Goal: Task Accomplishment & Management: Manage account settings

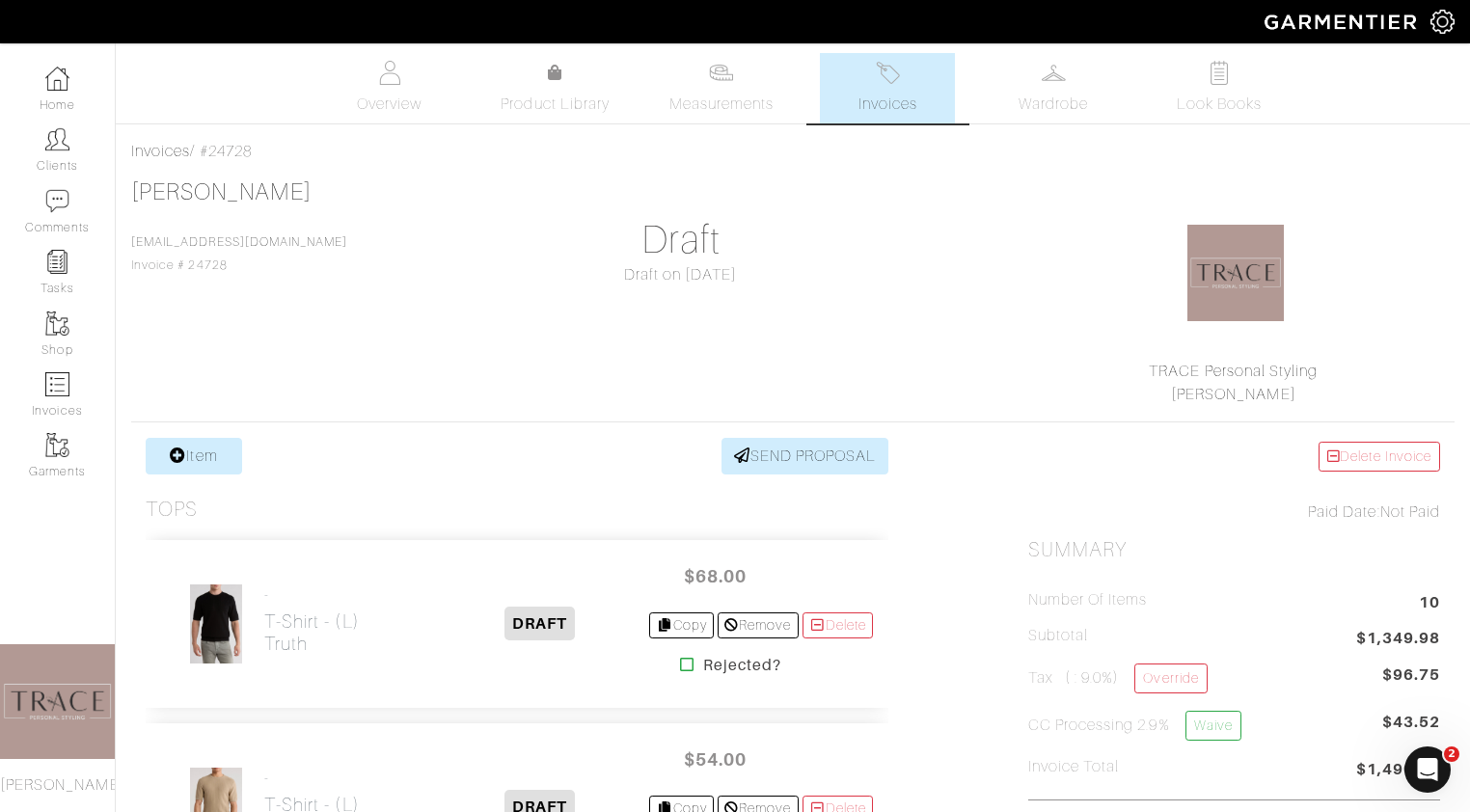
click at [920, 102] on link "Invoices" at bounding box center [886, 88] width 135 height 70
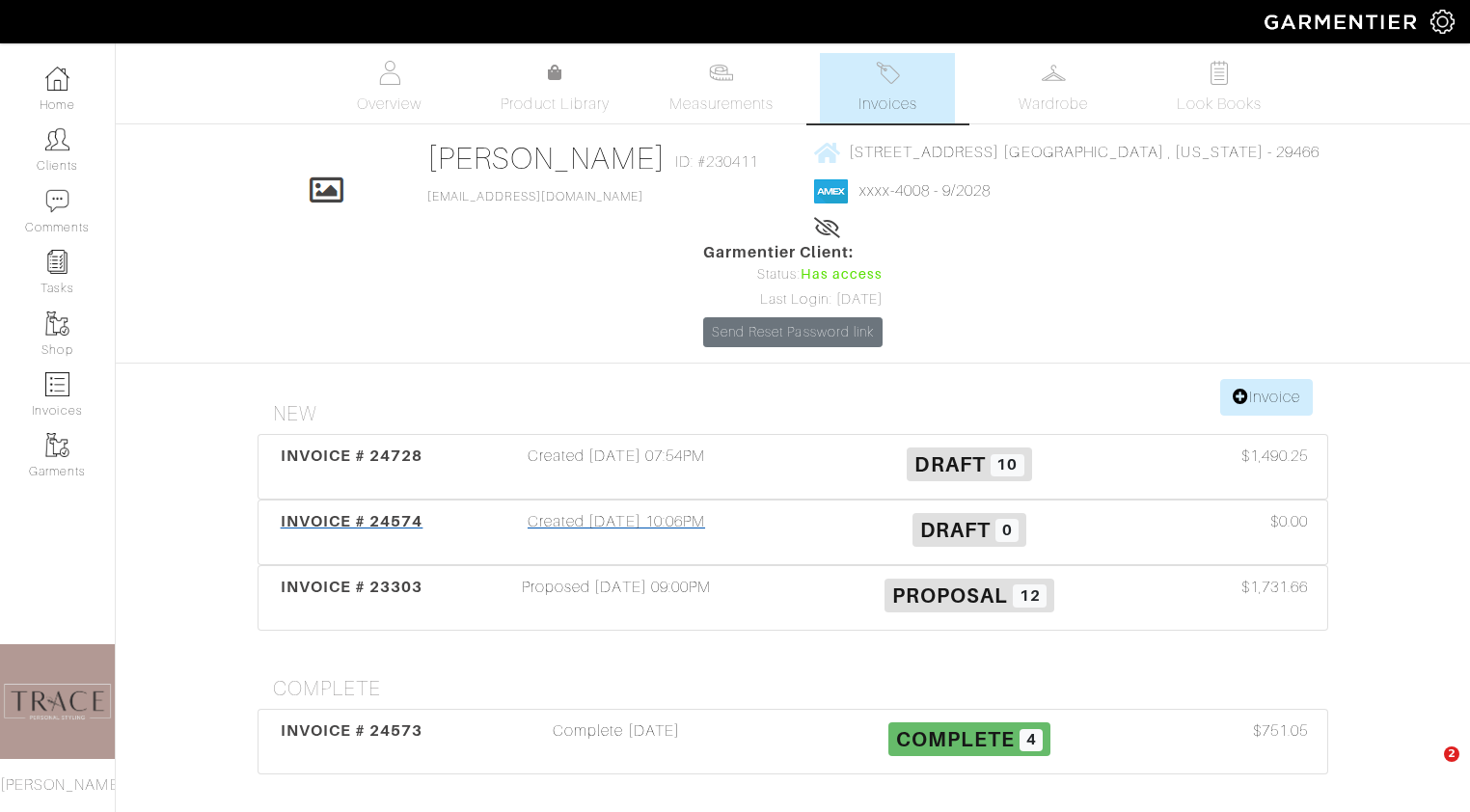
click at [653, 520] on div "Created [DATE] 10:06PM" at bounding box center [616, 531] width 353 height 44
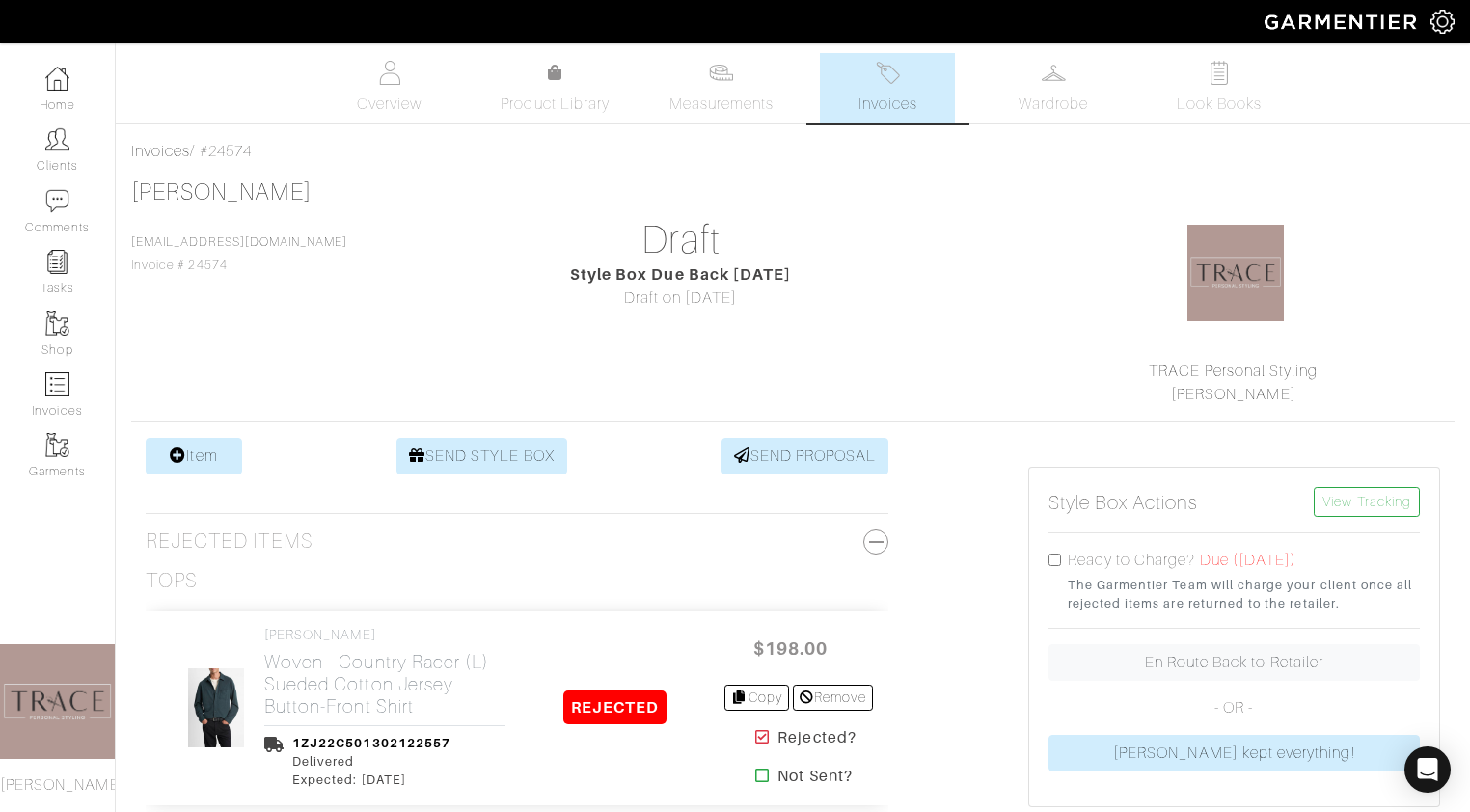
click at [1055, 551] on div "Ready to Charge? Due ([DATE]) The Garmentier Team will charge your client once …" at bounding box center [1233, 580] width 372 height 64
click at [1055, 556] on input "checkbox" at bounding box center [1054, 559] width 13 height 13
checkbox input "true"
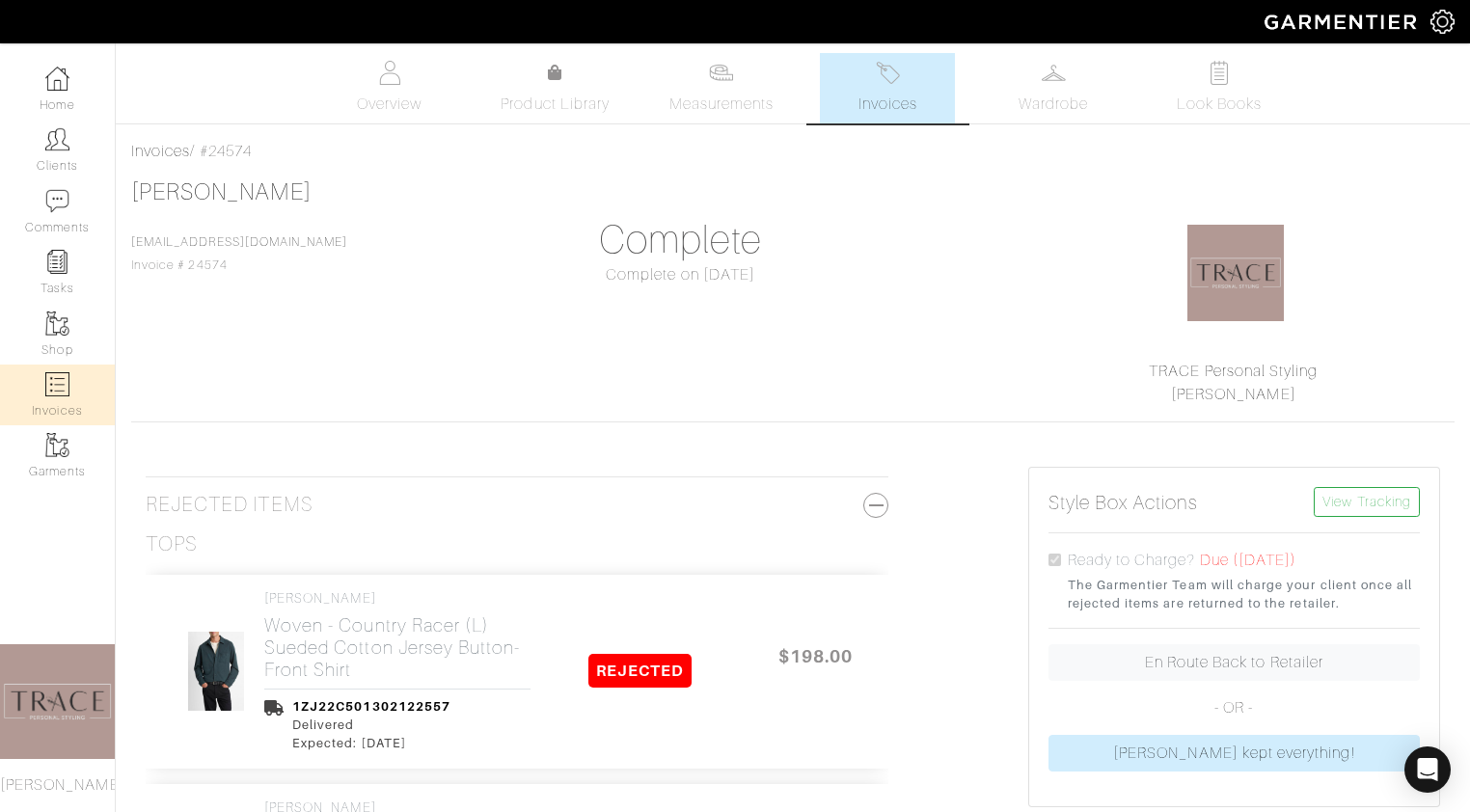
click at [74, 409] on link "Invoices" at bounding box center [57, 395] width 114 height 61
select select
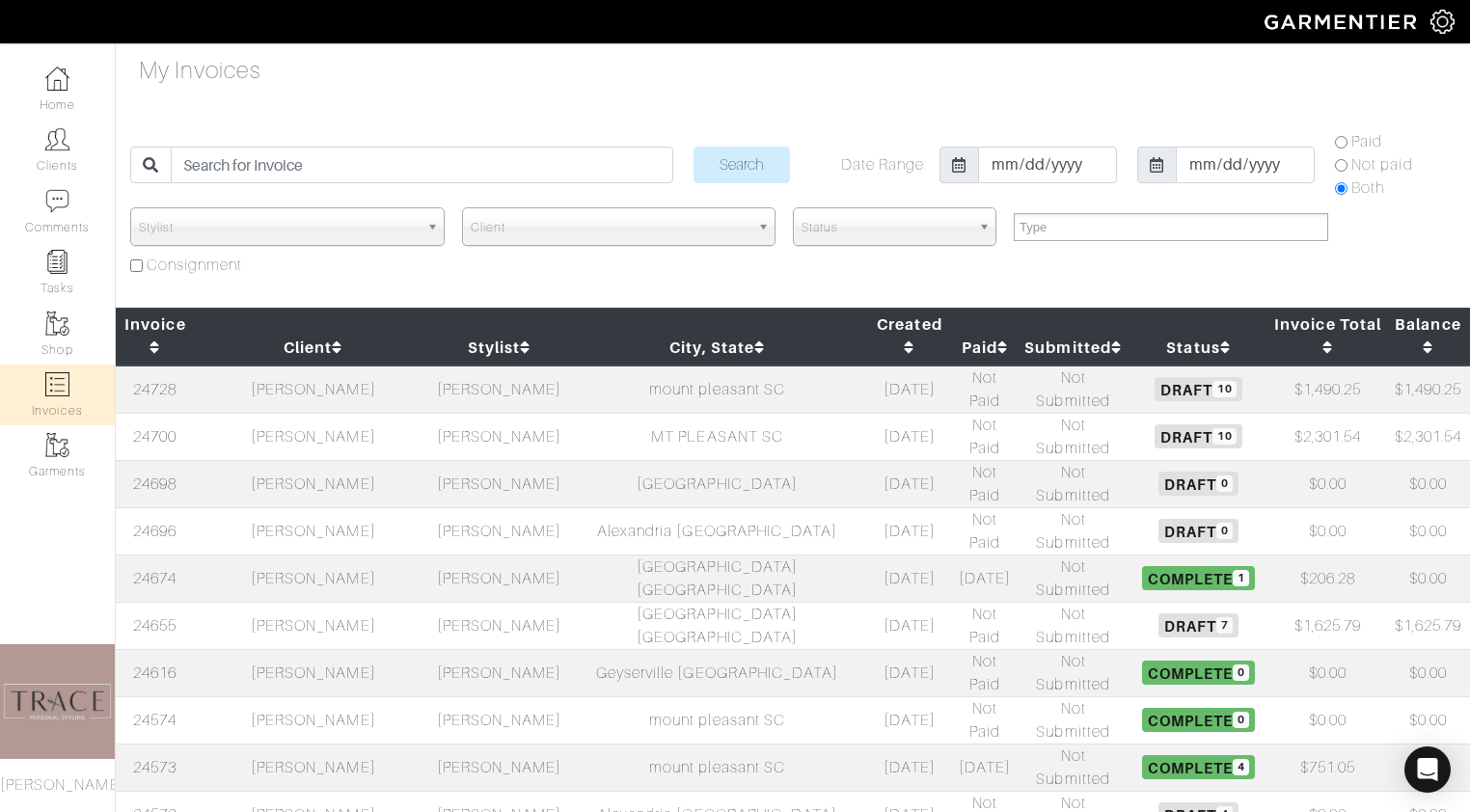
click at [432, 413] on td "[PERSON_NAME]" at bounding box center [499, 437] width 134 height 47
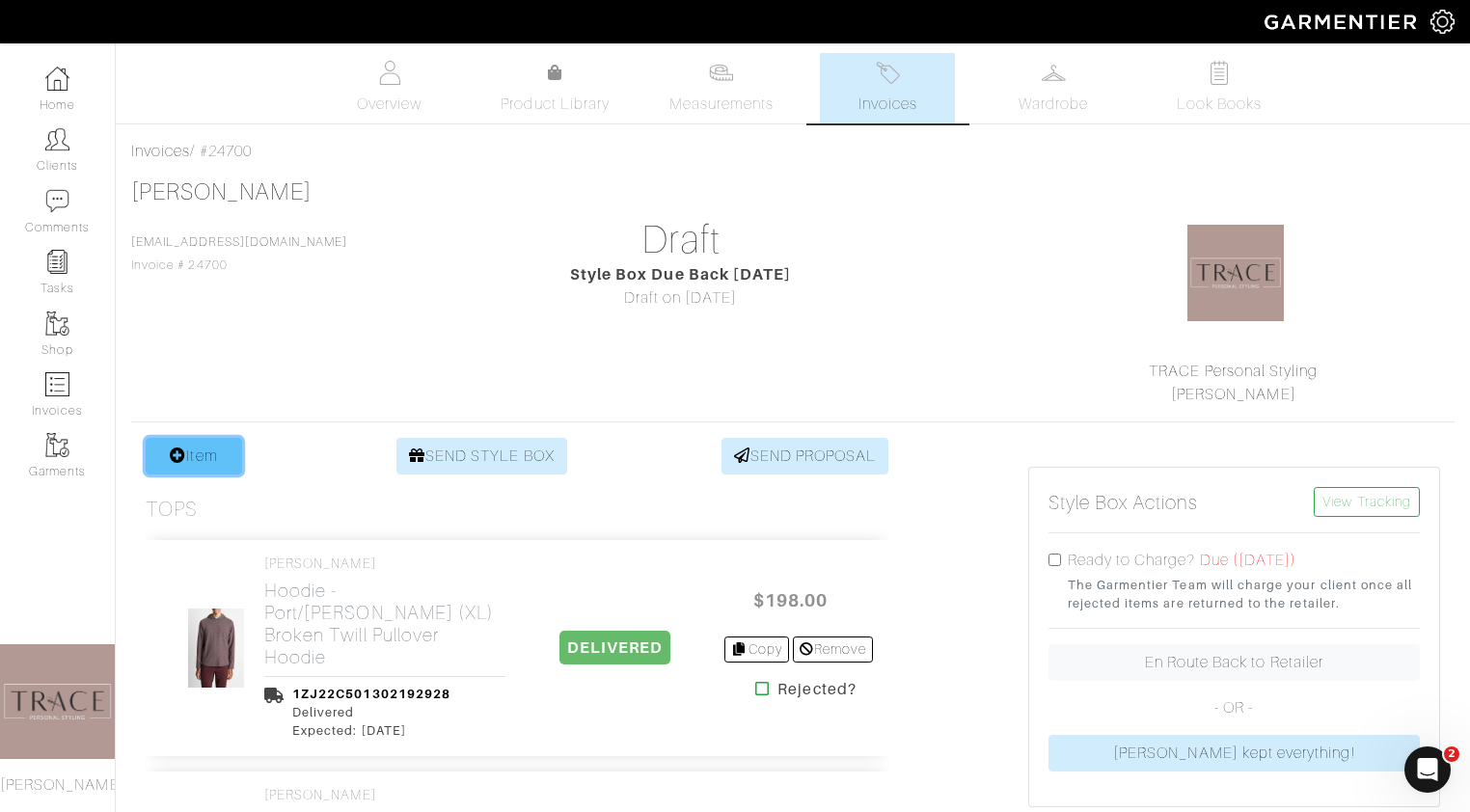
click at [213, 452] on link "Item" at bounding box center [194, 455] width 97 height 36
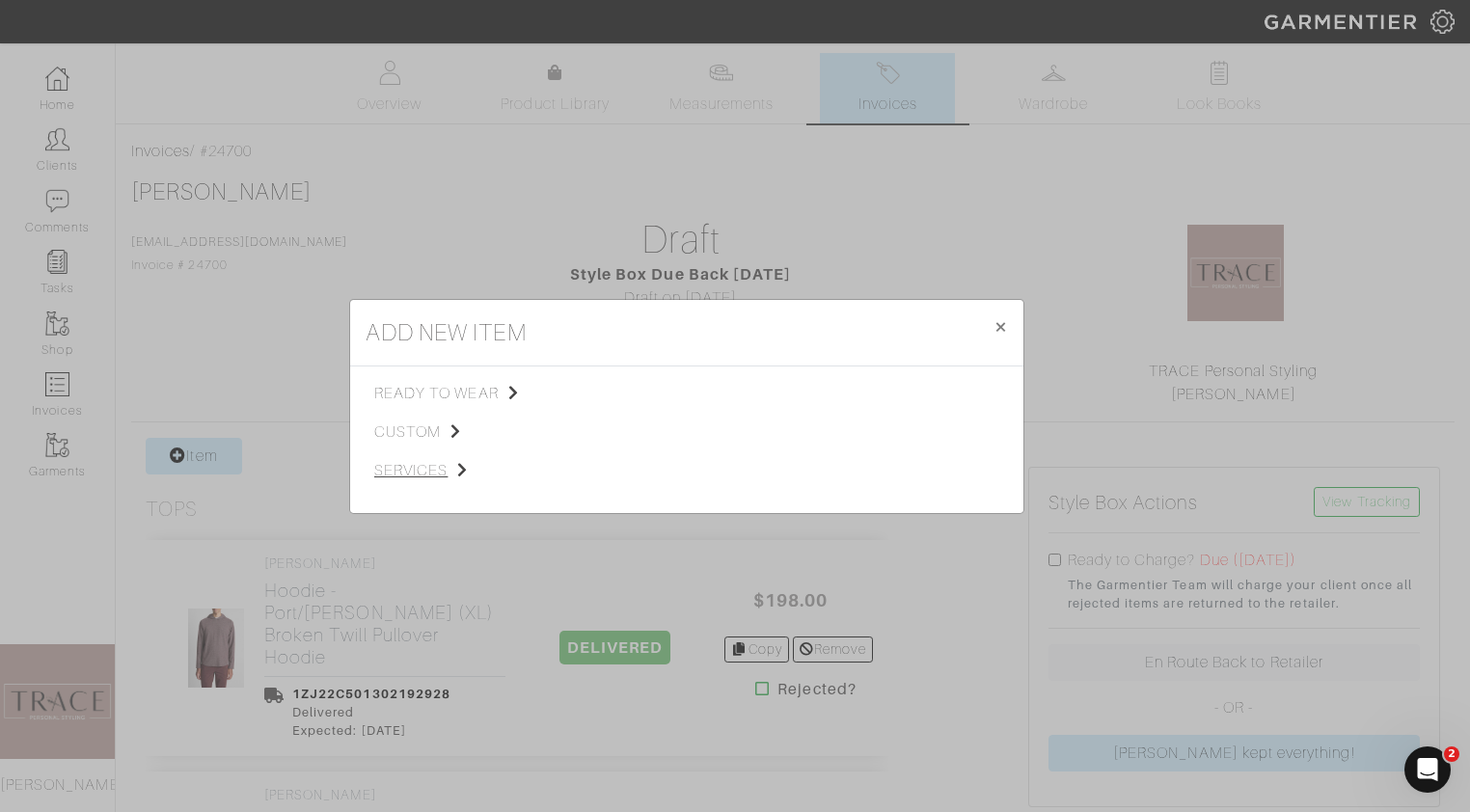
click at [418, 472] on span "services" at bounding box center [470, 470] width 194 height 23
click at [647, 385] on span "Styling Service" at bounding box center [644, 391] width 96 height 16
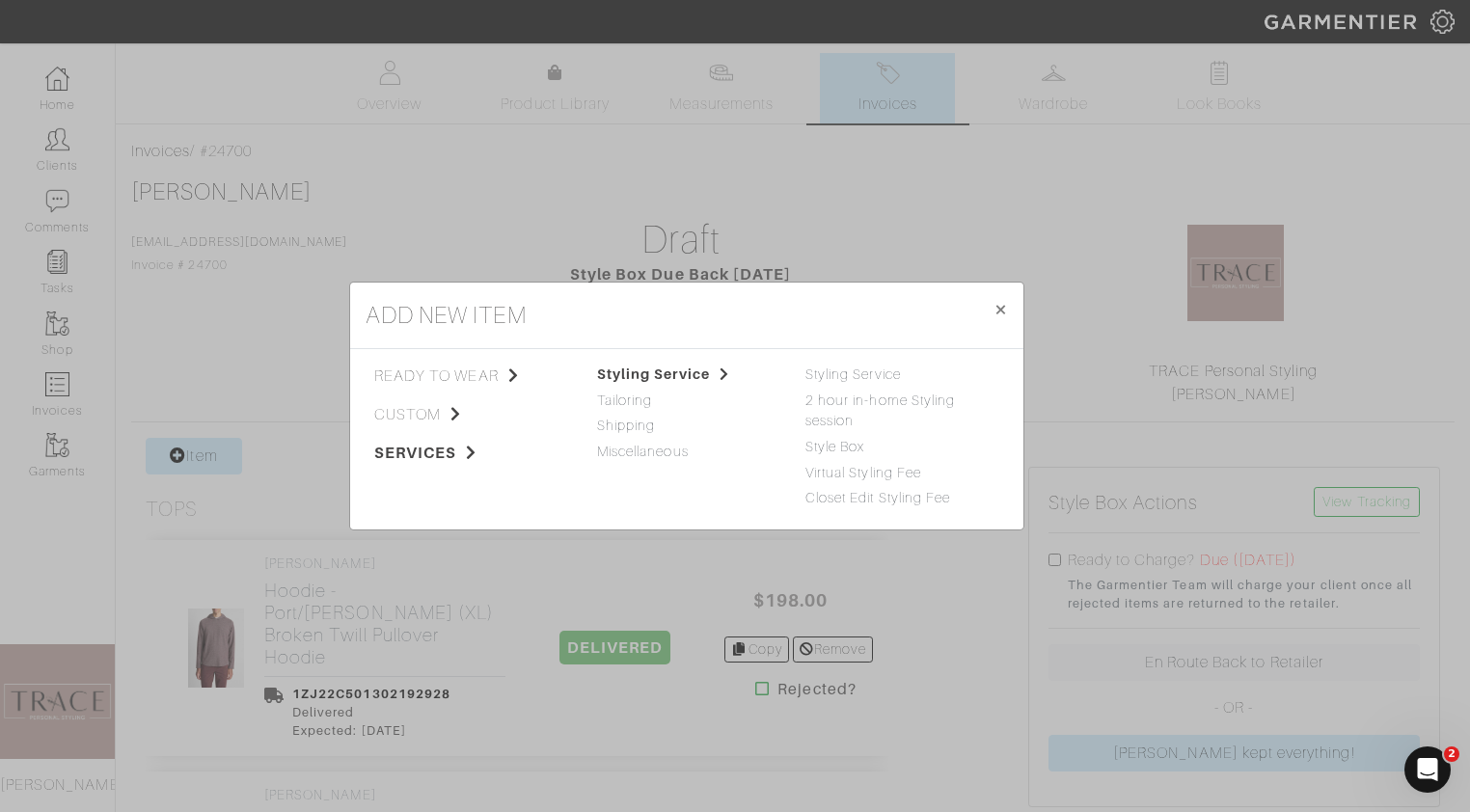
click at [875, 365] on div "Styling Service" at bounding box center [895, 375] width 179 height 22
click at [875, 372] on link "Styling Service" at bounding box center [853, 374] width 96 height 16
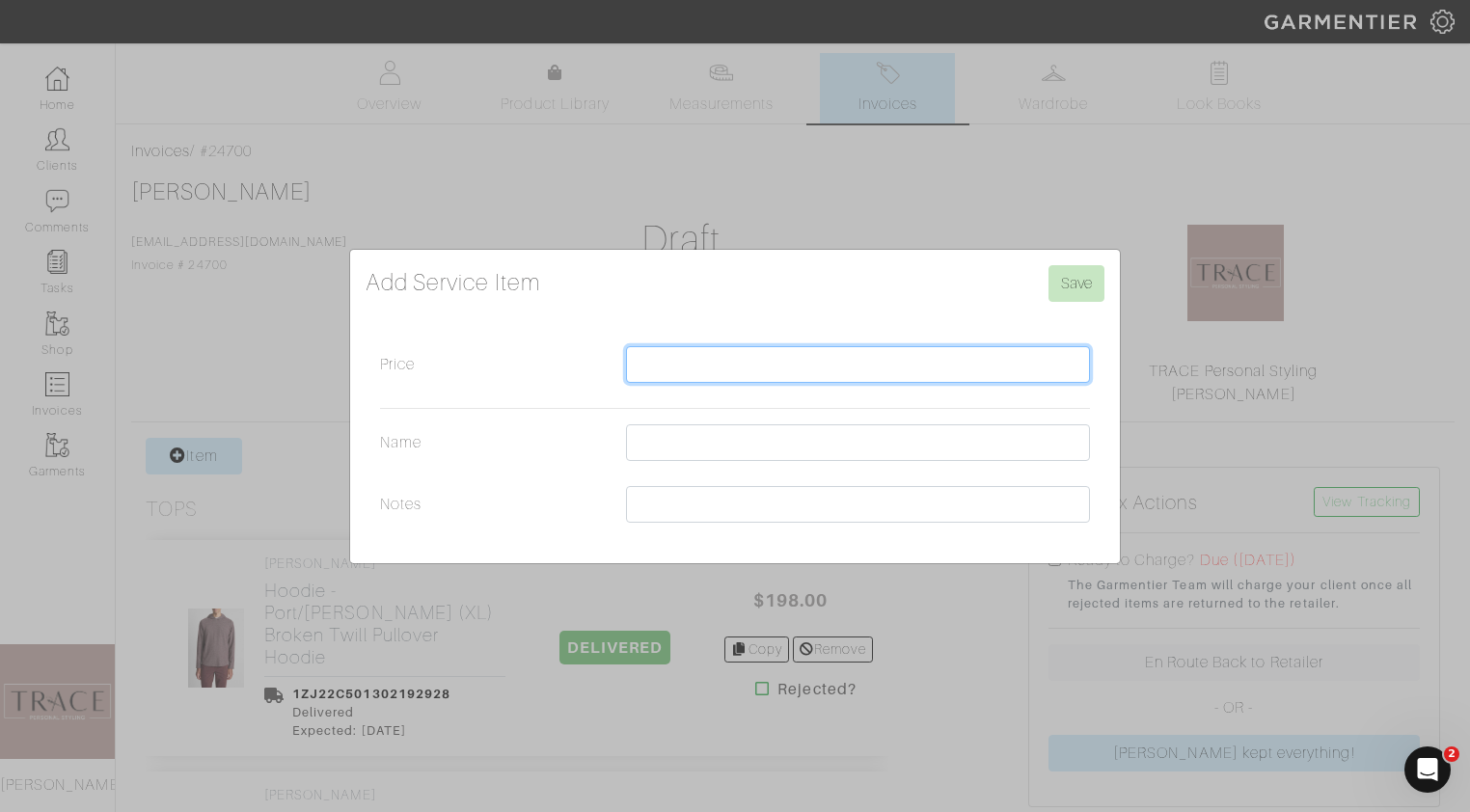
click at [875, 372] on input "Price" at bounding box center [858, 364] width 463 height 36
type input "300"
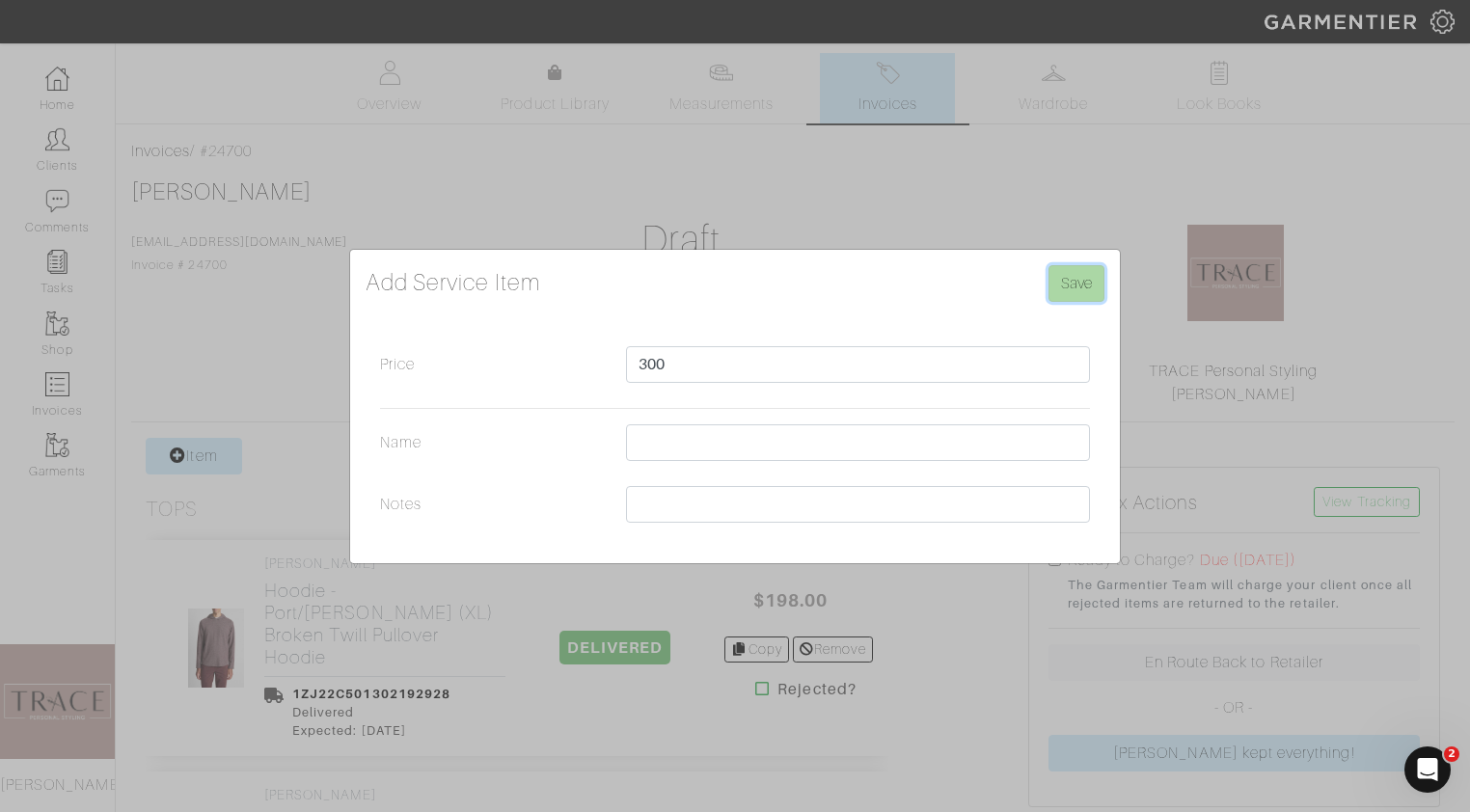
click at [1071, 289] on input "Save" at bounding box center [1076, 283] width 56 height 36
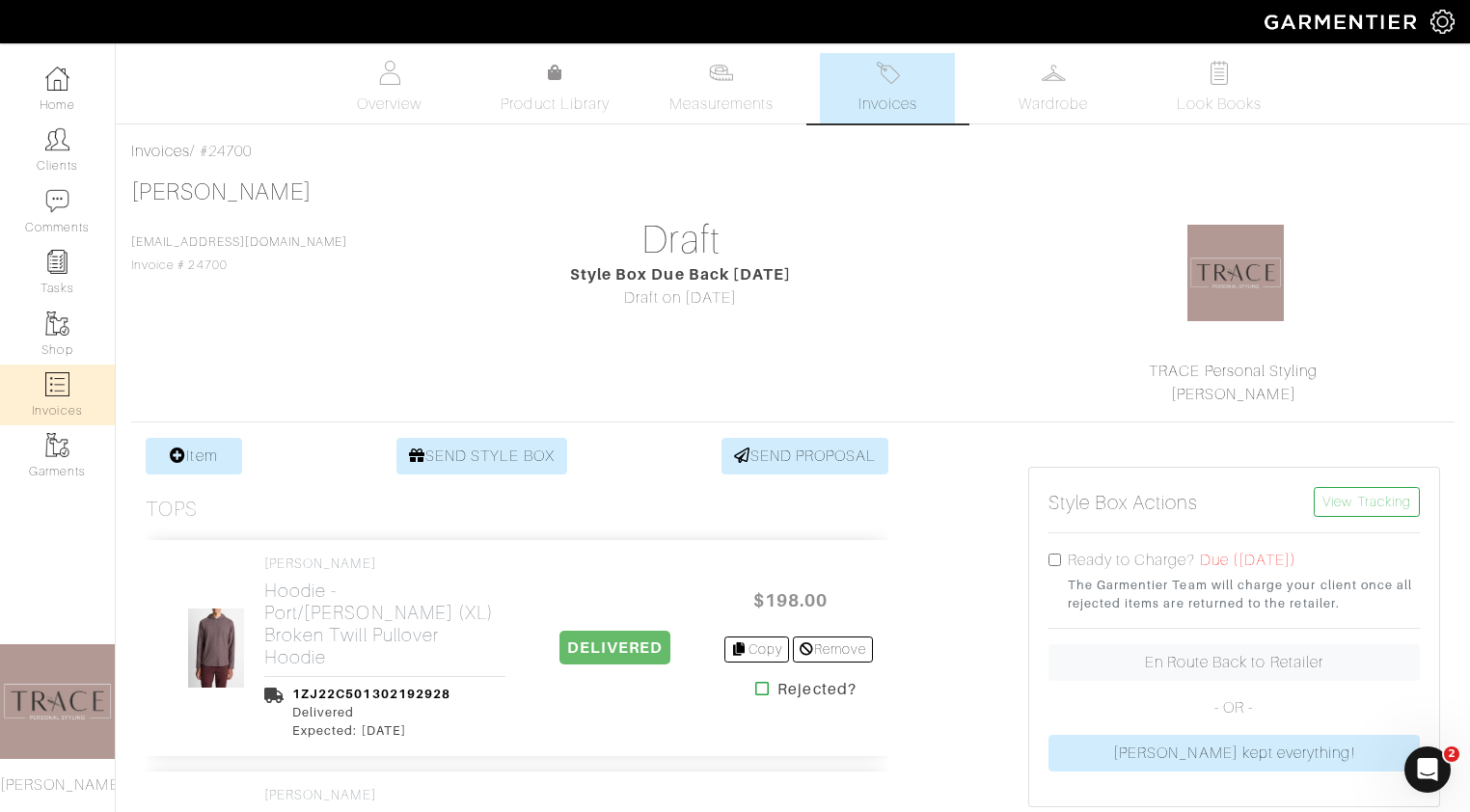
click at [67, 391] on img at bounding box center [57, 384] width 24 height 24
select select
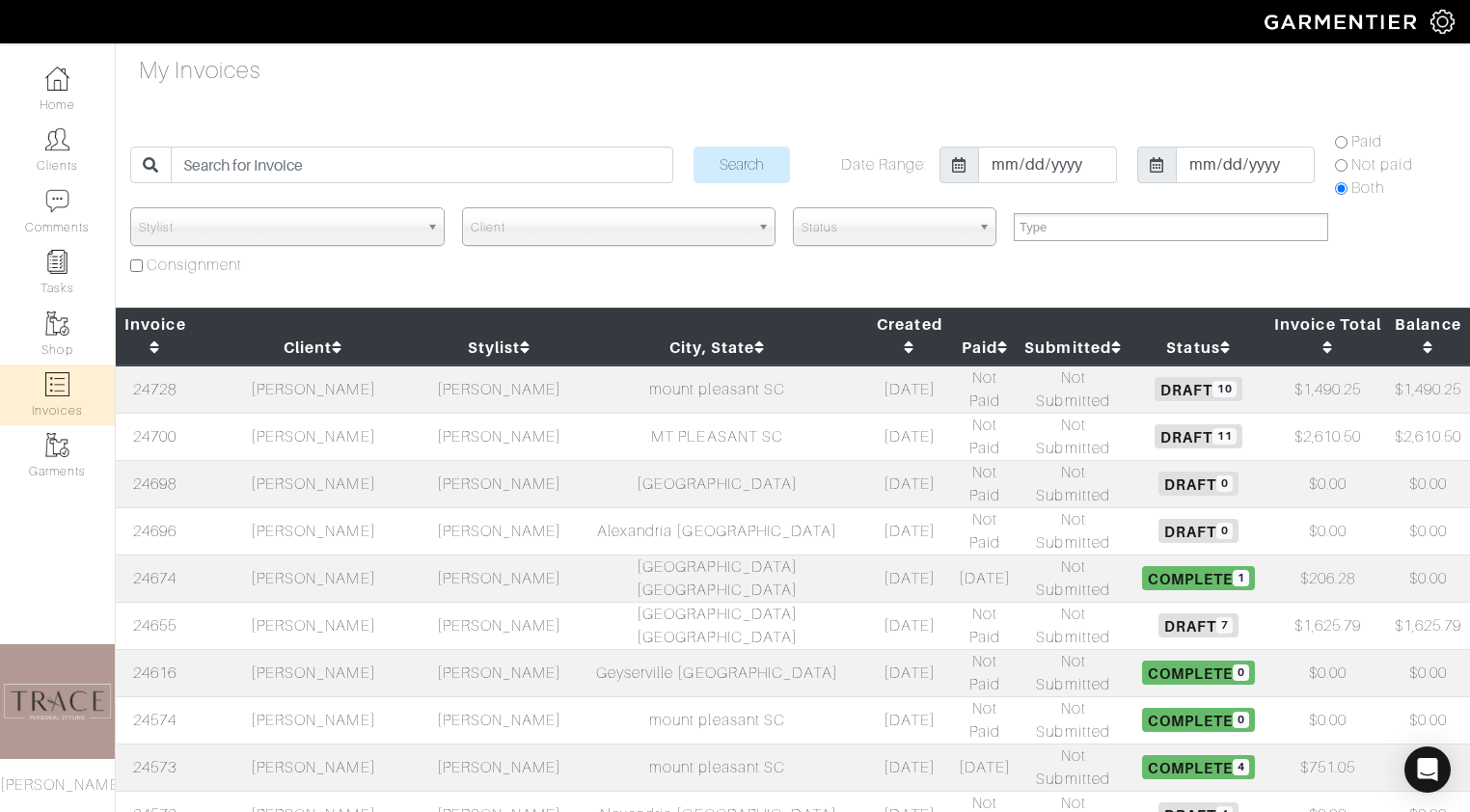
click at [332, 601] on td "[PERSON_NAME]" at bounding box center [314, 625] width 238 height 47
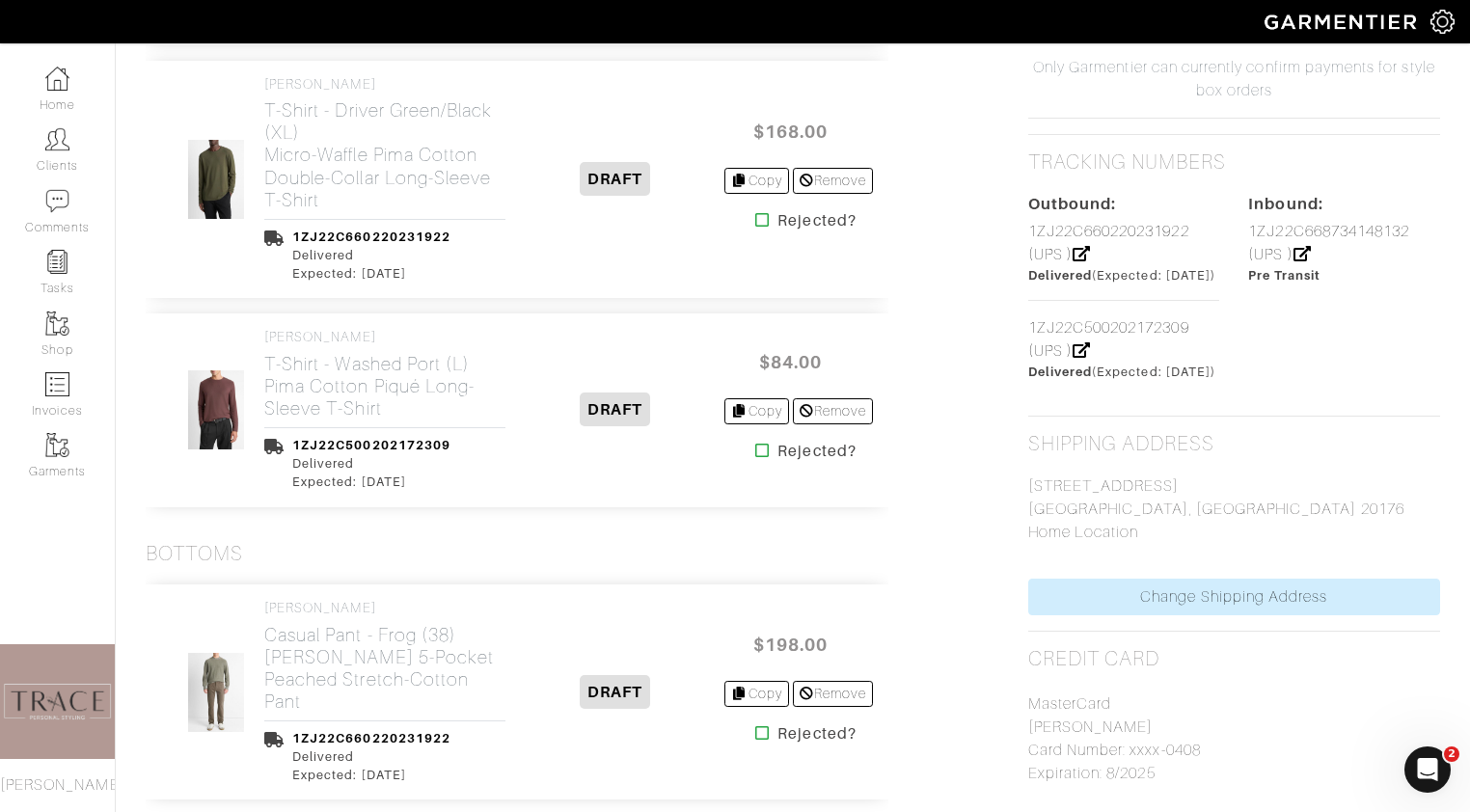
scroll to position [1168, 0]
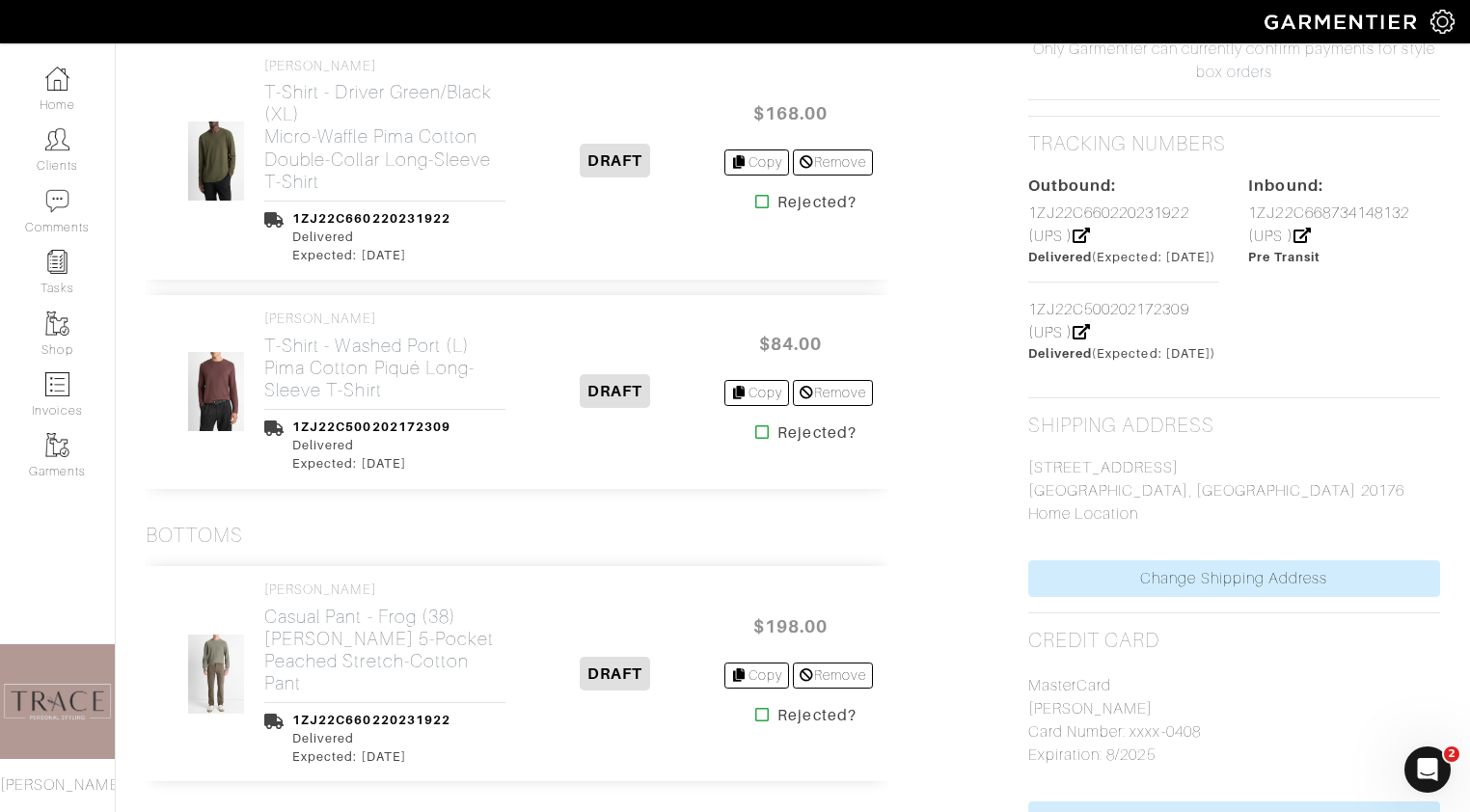
click at [755, 424] on icon at bounding box center [762, 432] width 15 height 16
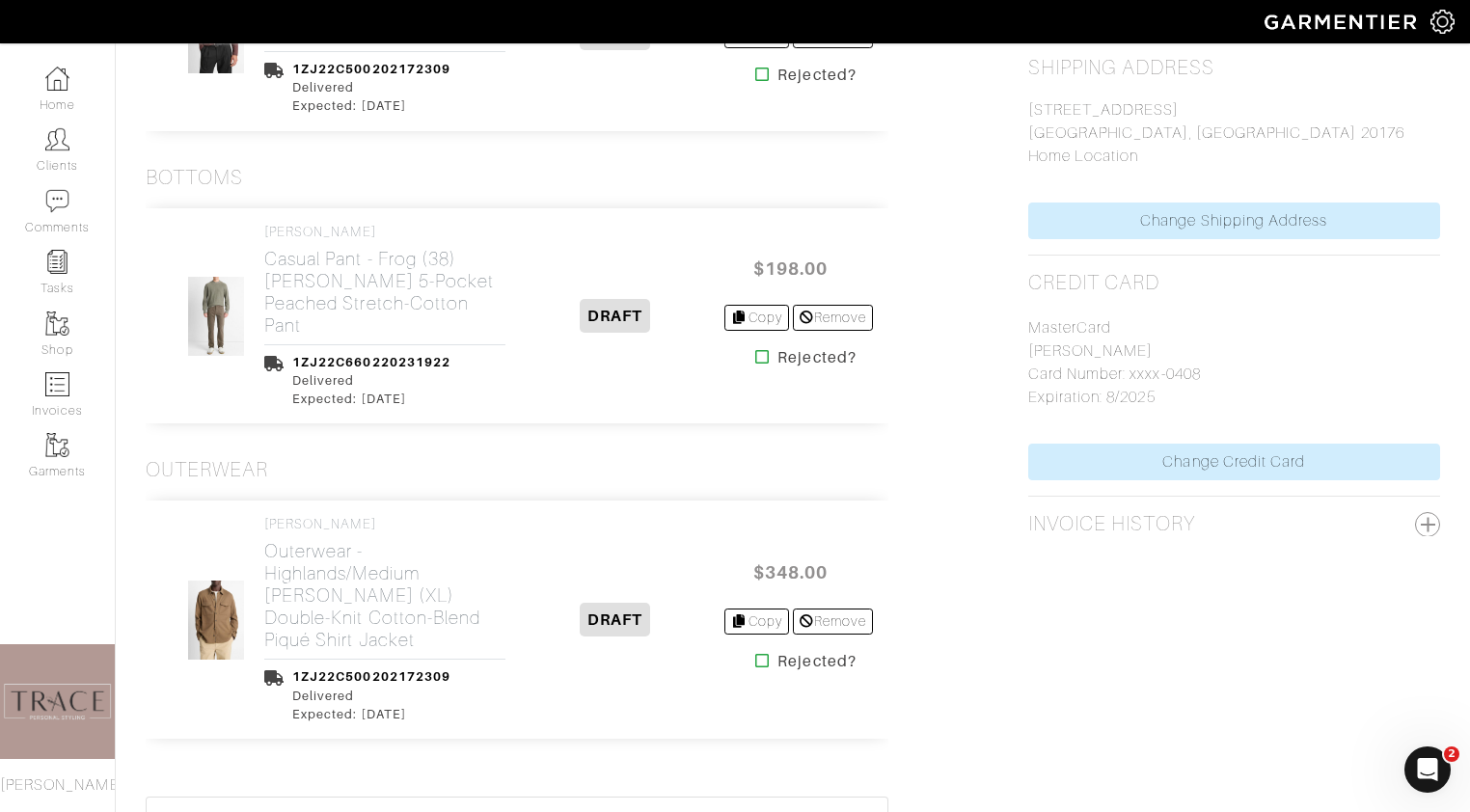
scroll to position [1526, 0]
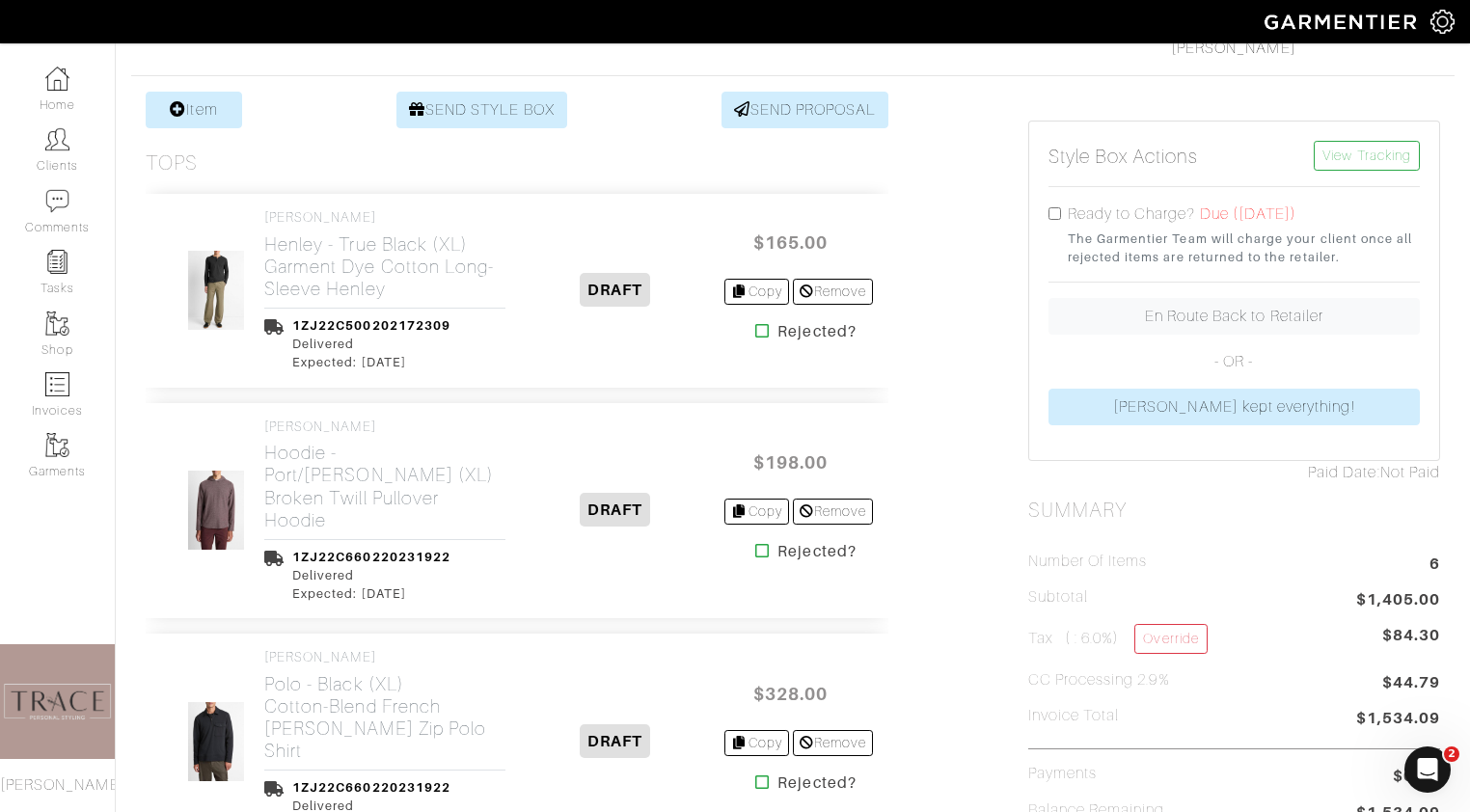
scroll to position [285, 0]
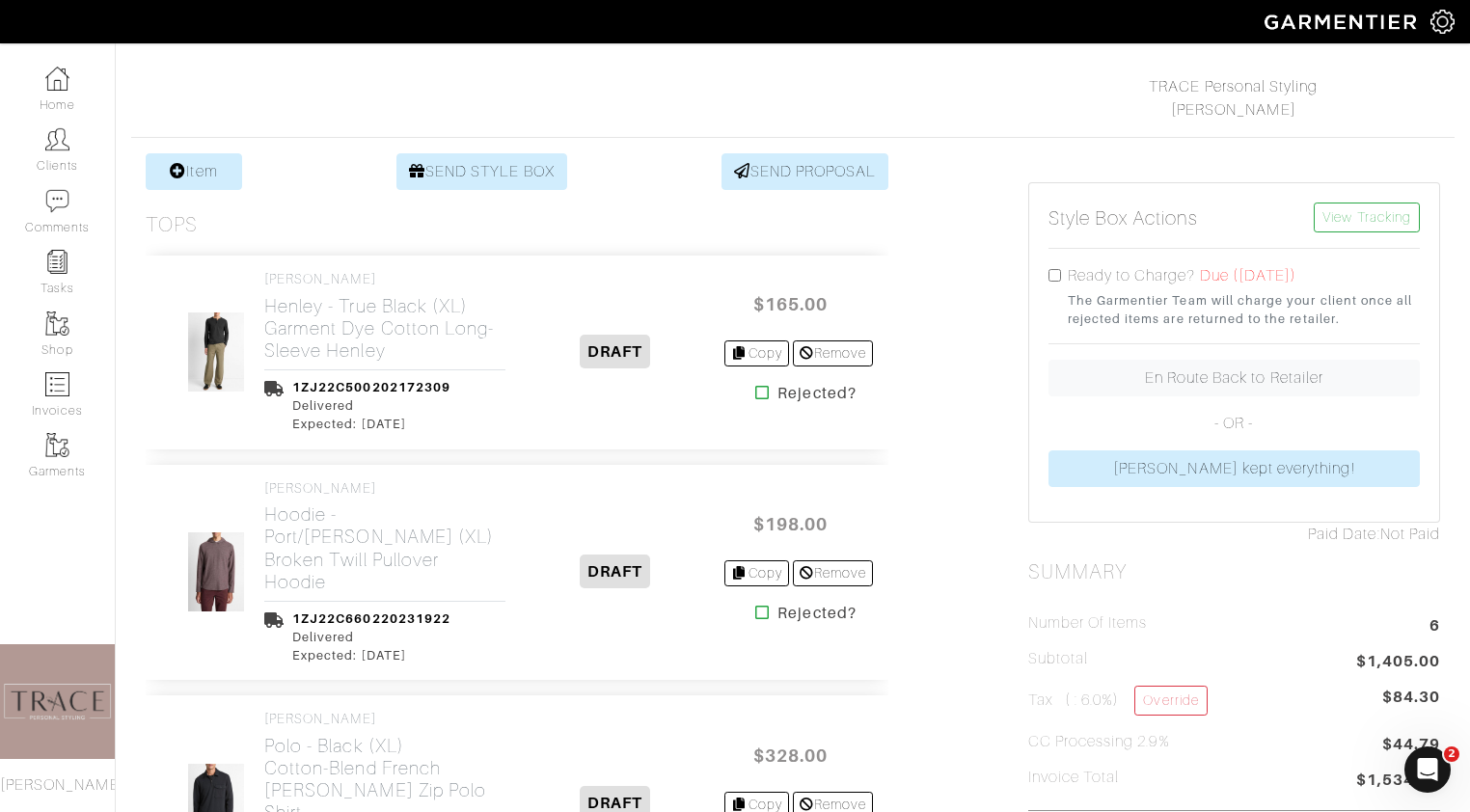
click at [756, 395] on icon at bounding box center [762, 392] width 15 height 16
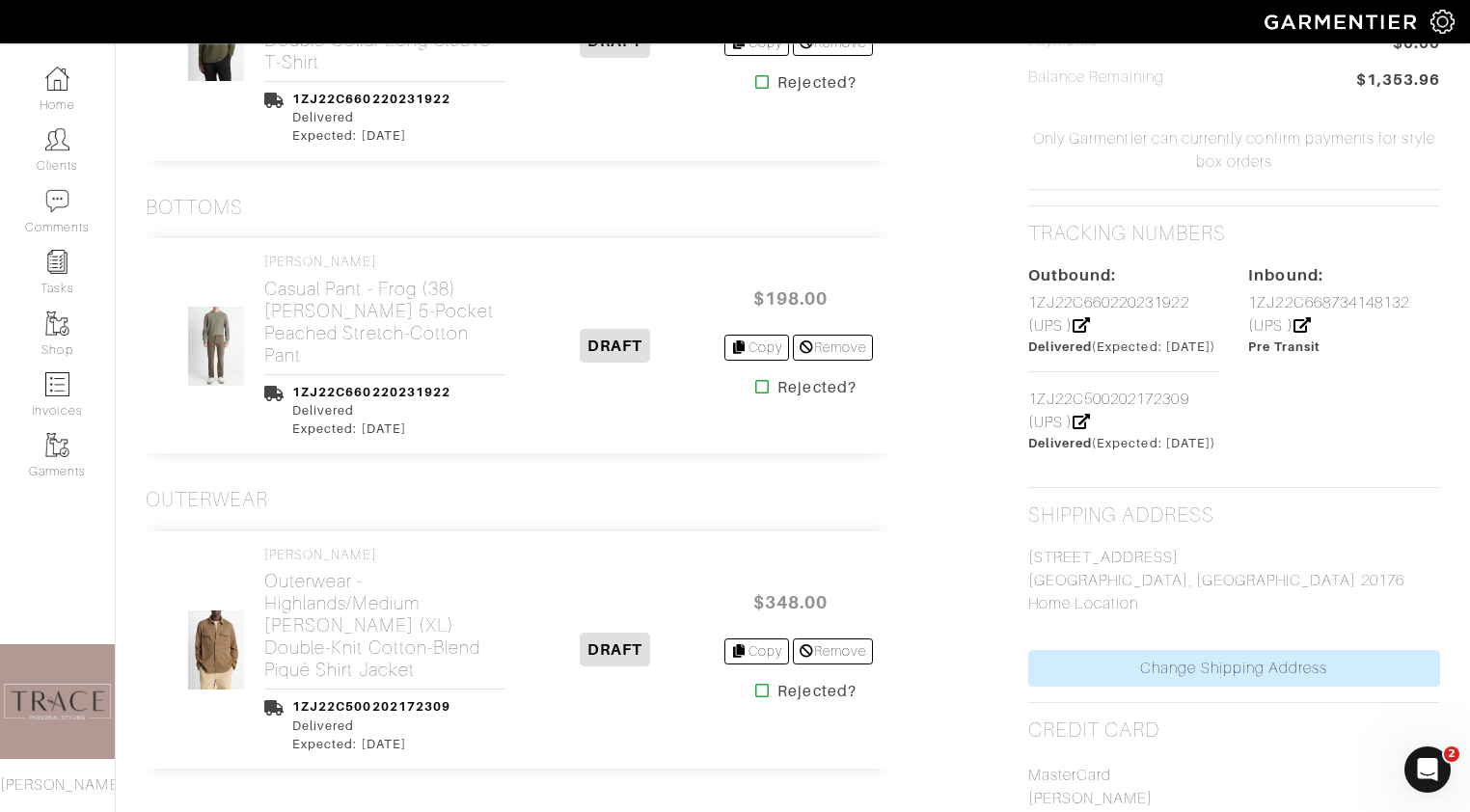
scroll to position [1081, 0]
